Goal: Information Seeking & Learning: Check status

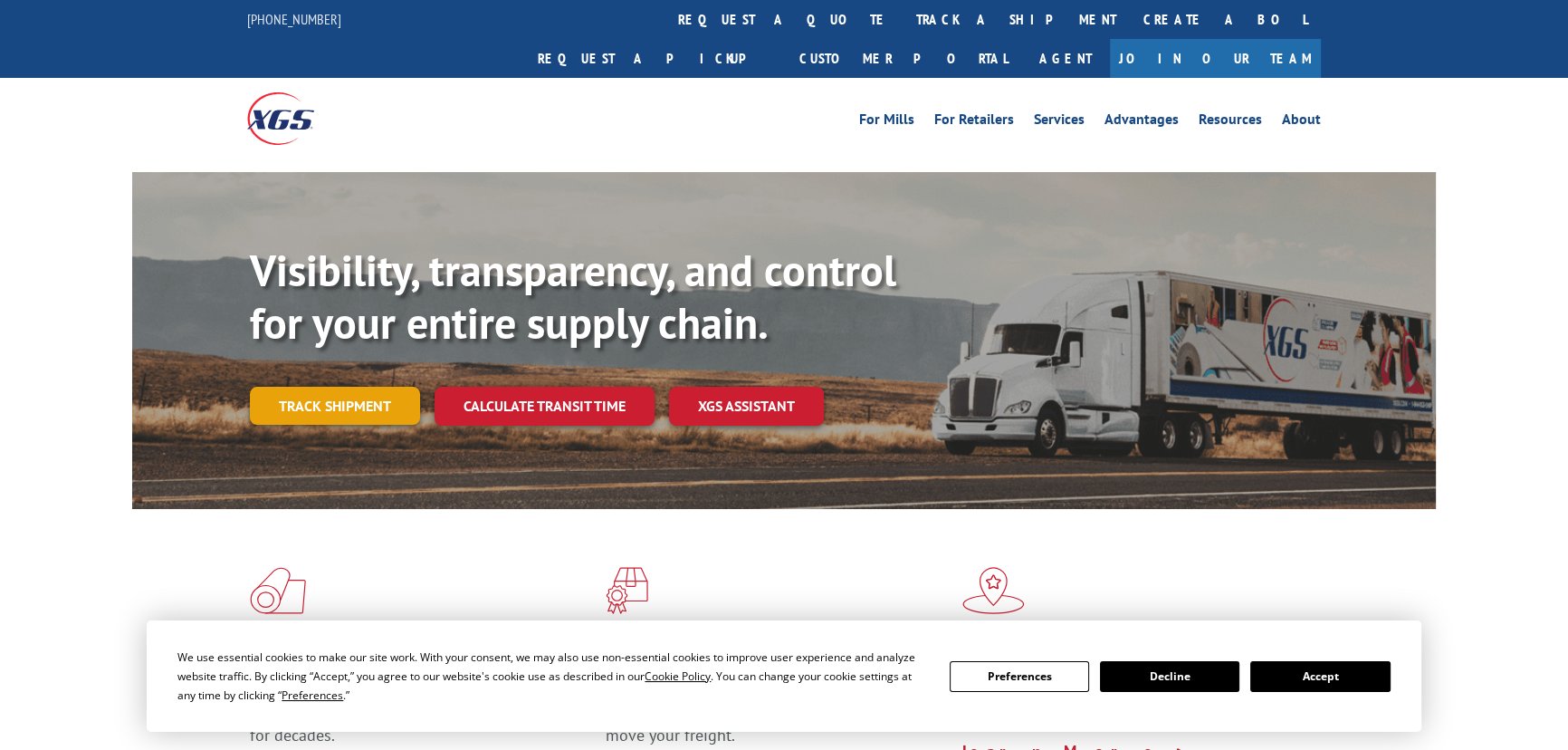
click at [330, 386] on link "Track shipment" at bounding box center [335, 406] width 170 height 38
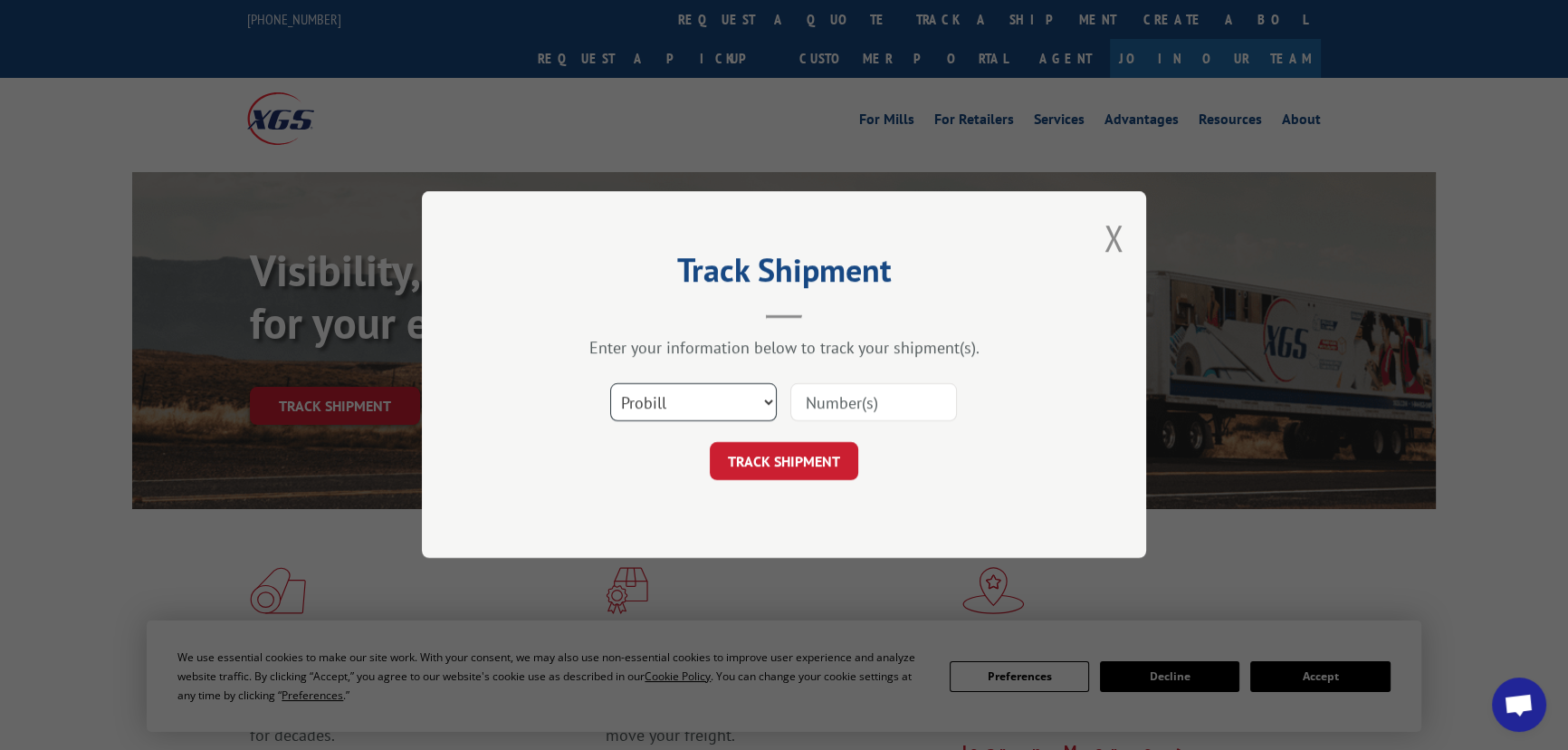
click at [723, 399] on select "Select category... Probill BOL PO" at bounding box center [693, 403] width 166 height 38
select select "bol"
click at [610, 384] on select "Select category... Probill BOL PO" at bounding box center [693, 403] width 166 height 38
click at [838, 416] on input at bounding box center [873, 403] width 166 height 38
paste input "16934877"
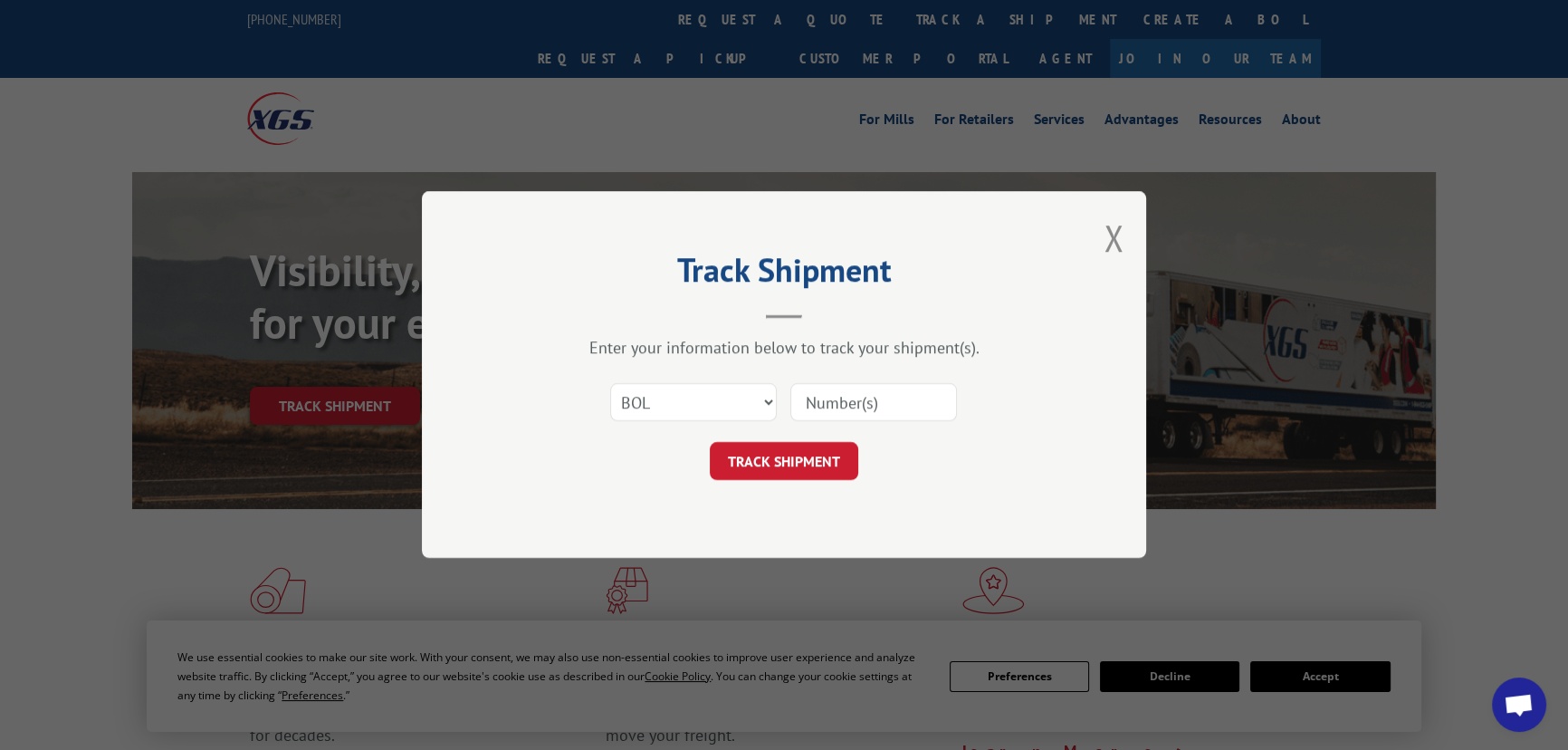
type input "16934877"
click button "TRACK SHIPMENT" at bounding box center [783, 462] width 148 height 38
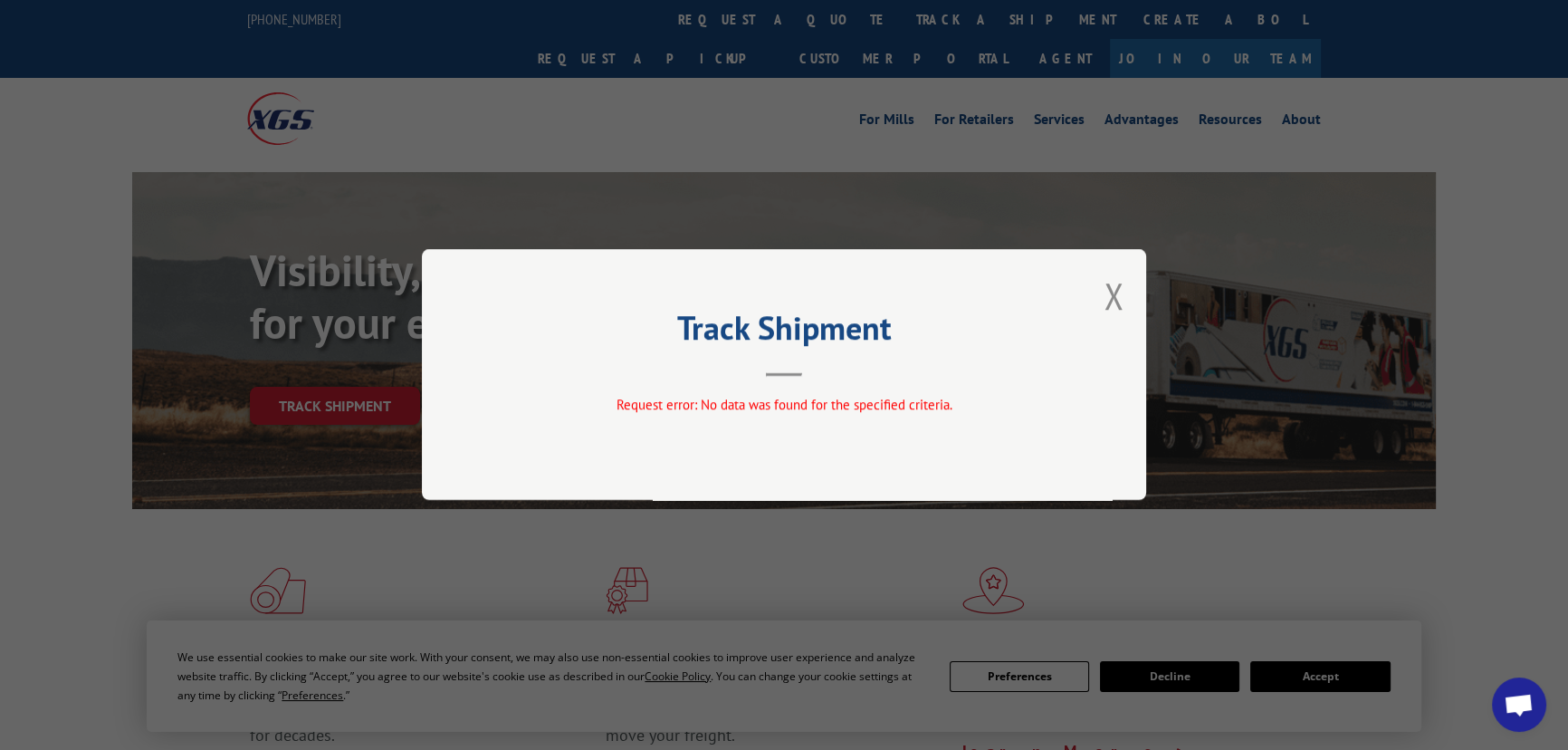
click at [1107, 294] on button "Close modal" at bounding box center [1113, 296] width 20 height 48
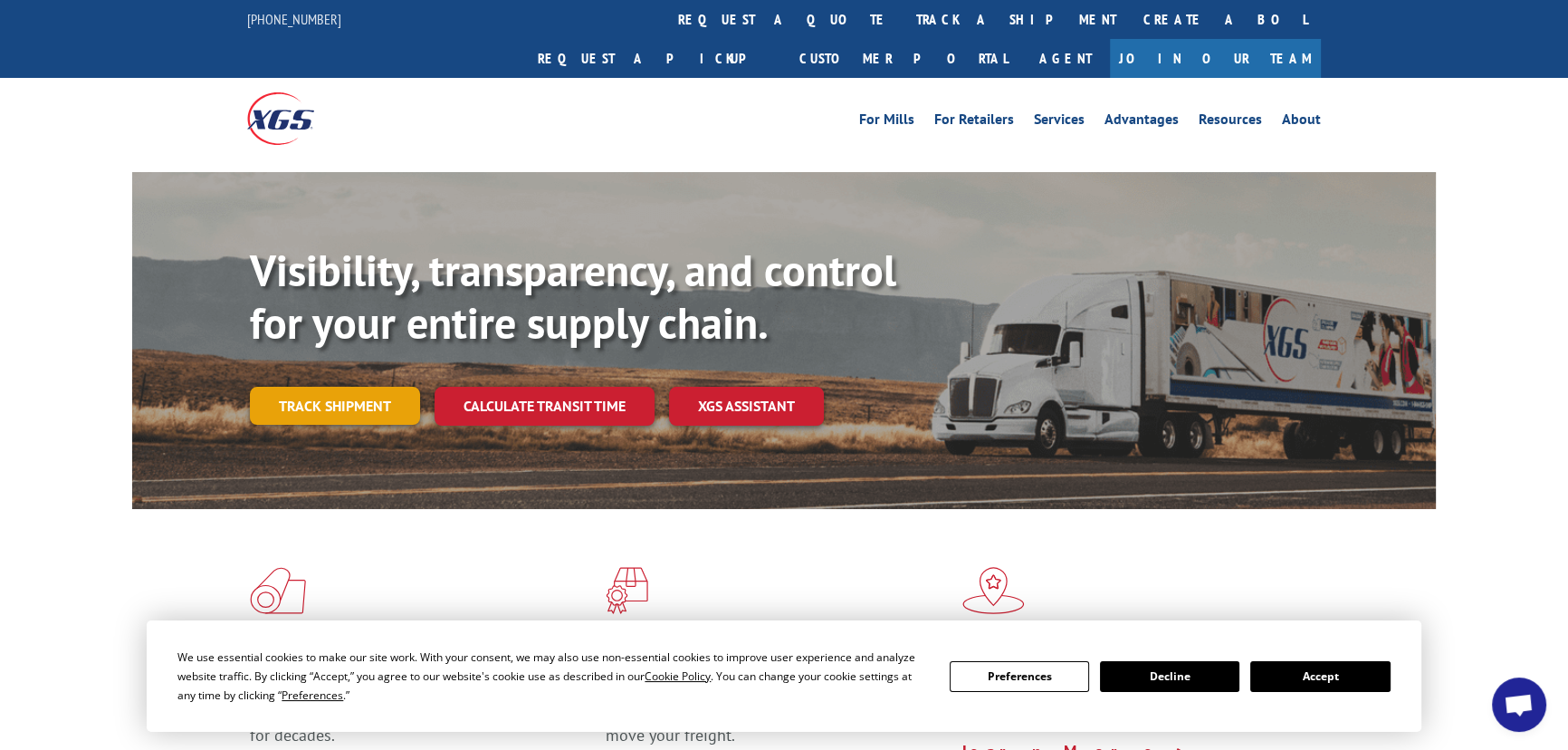
click at [355, 386] on link "Track shipment" at bounding box center [335, 406] width 170 height 38
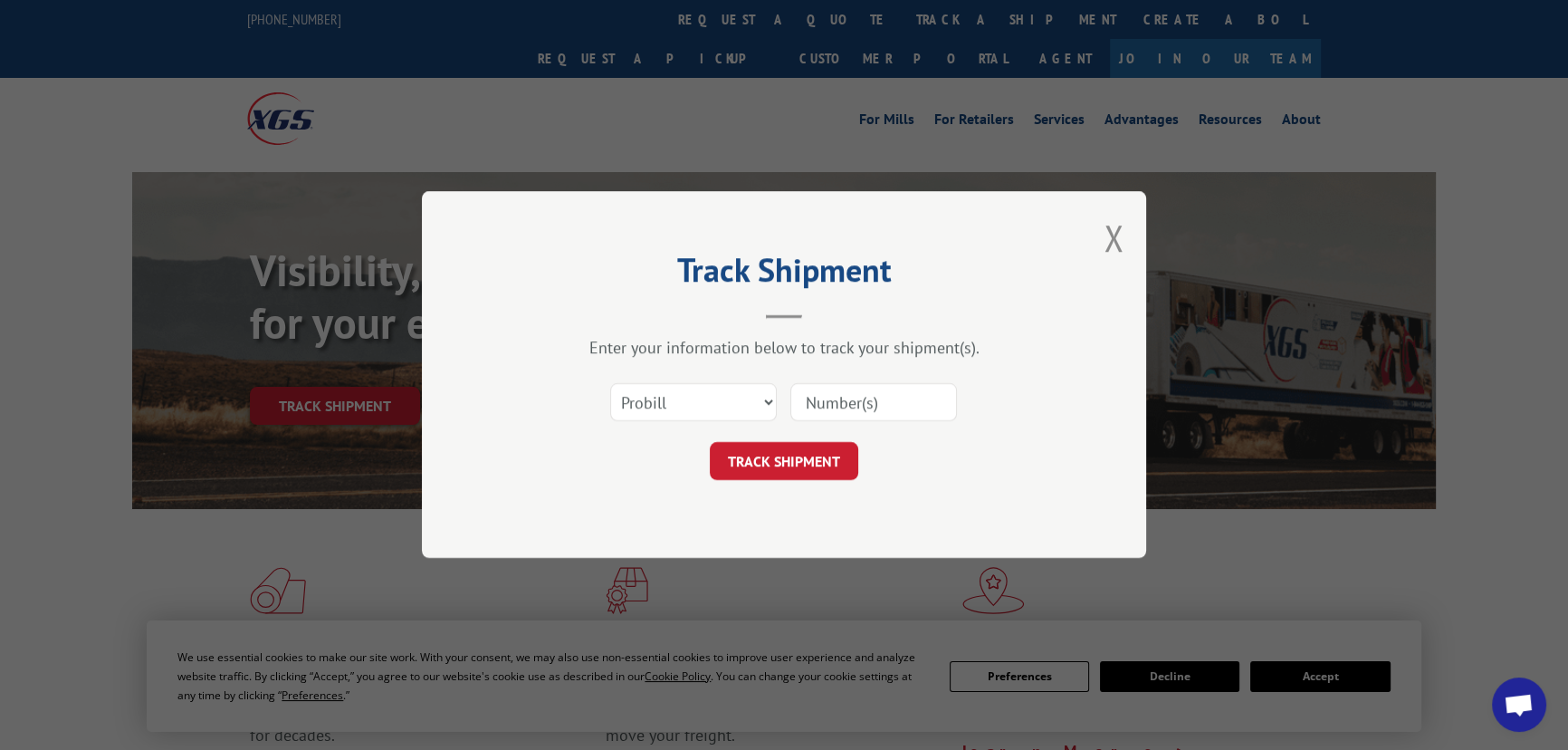
click at [884, 415] on input at bounding box center [873, 403] width 166 height 38
paste input "16934877"
type input "16934877"
click button "TRACK SHIPMENT" at bounding box center [783, 462] width 148 height 38
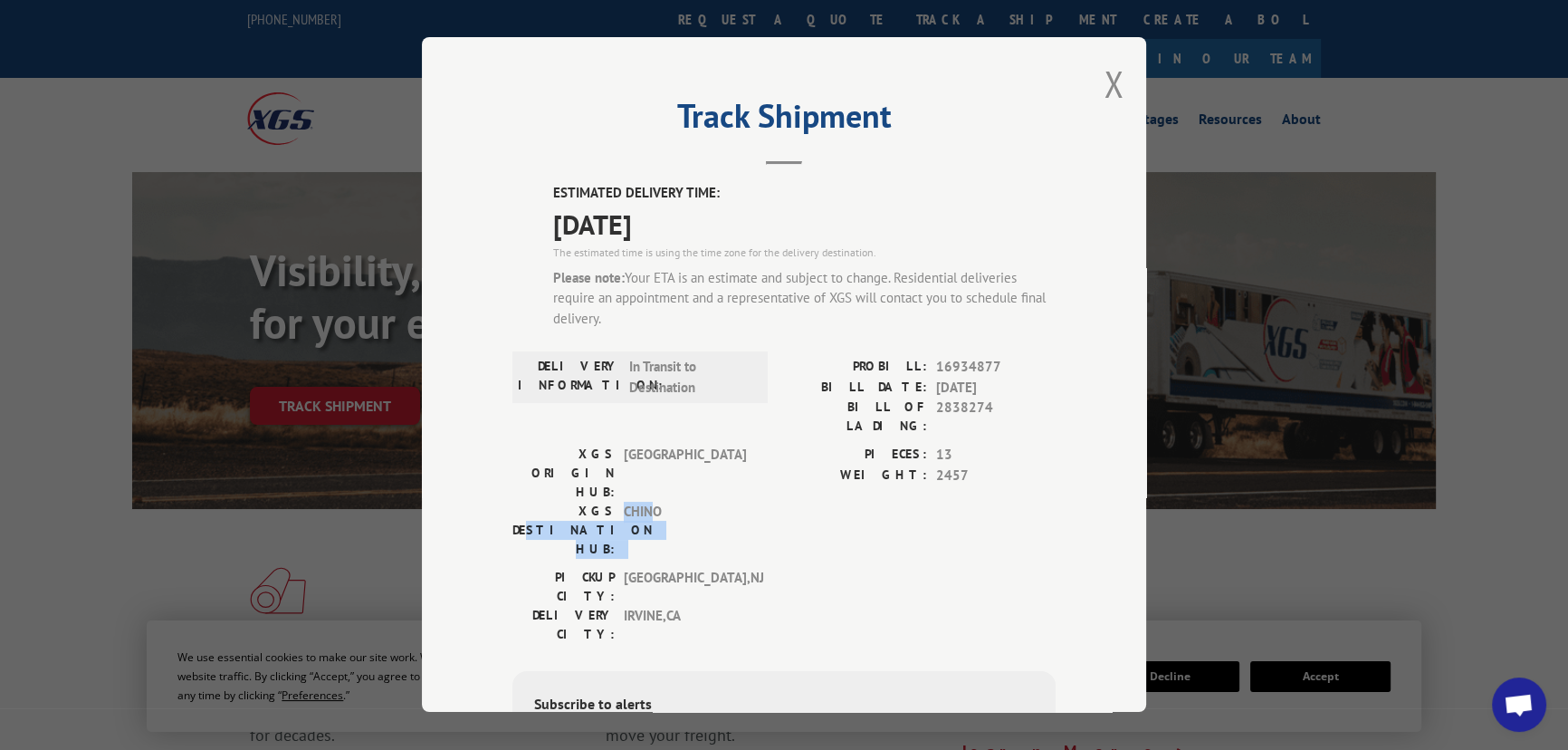
drag, startPoint x: 546, startPoint y: 461, endPoint x: 642, endPoint y: 461, distance: 96.0
click at [642, 501] on div "XGS DESTINATION HUB: CHINO" at bounding box center [635, 530] width 245 height 57
click at [720, 501] on span "CHINO" at bounding box center [685, 530] width 122 height 57
click at [1248, 493] on div "Track Shipment ESTIMATED DELIVERY TIME: [DATE] The estimated time is using the …" at bounding box center [784, 375] width 1568 height 750
click at [341, 114] on div "Track Shipment ESTIMATED DELIVERY TIME: [DATE] The estimated time is using the …" at bounding box center [784, 375] width 1568 height 750
